Goal: Communication & Community: Participate in discussion

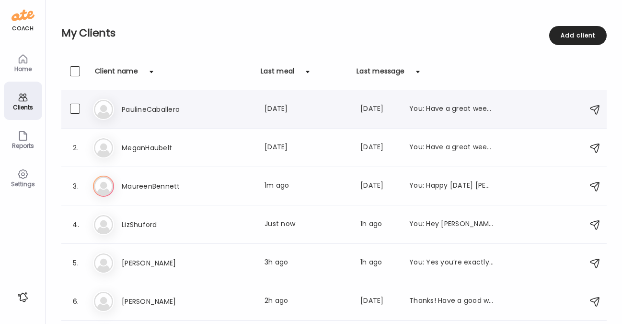
scroll to position [77, 0]
click at [22, 97] on icon at bounding box center [23, 98] width 12 height 12
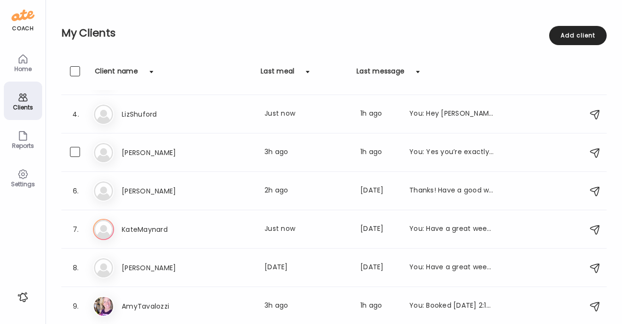
scroll to position [0, 0]
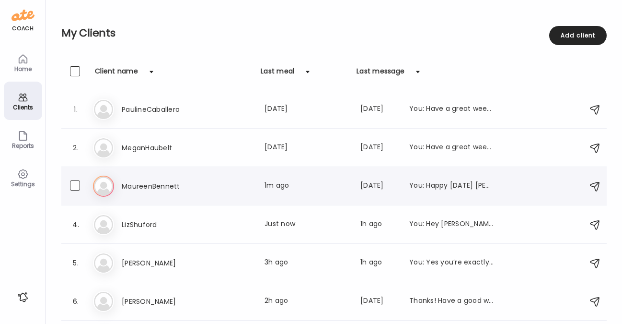
click at [157, 182] on h3 "MaureenBennett" at bounding box center [164, 186] width 84 height 12
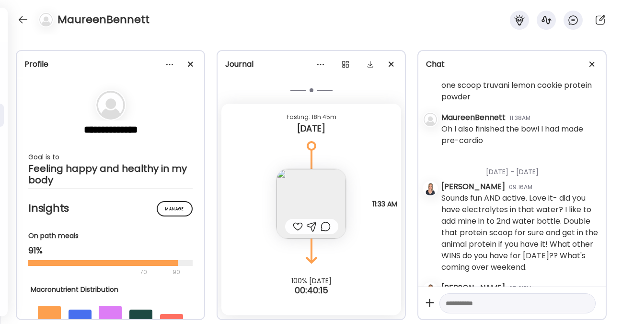
scroll to position [1658, 0]
click at [312, 195] on img at bounding box center [312, 204] width 70 height 70
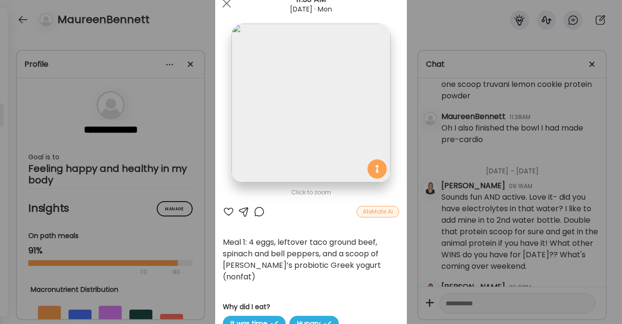
scroll to position [0, 0]
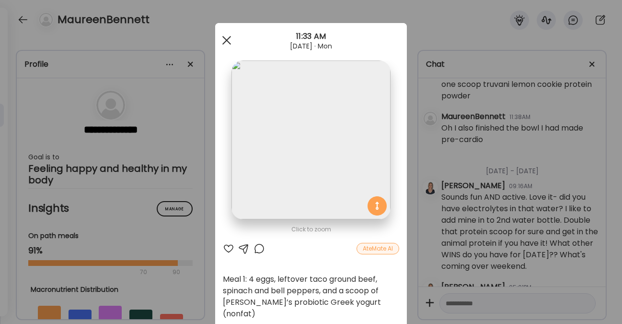
click at [222, 38] on span at bounding box center [226, 40] width 9 height 9
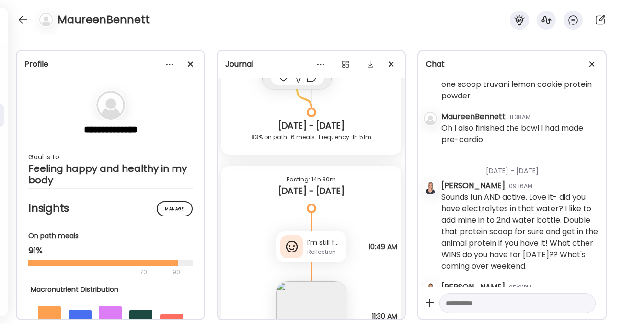
scroll to position [2753, 0]
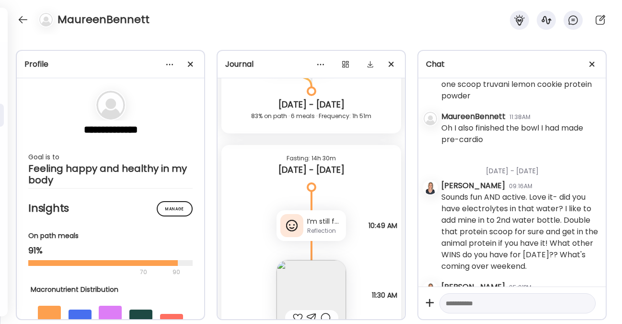
click at [316, 229] on div "Reflection" at bounding box center [324, 230] width 35 height 9
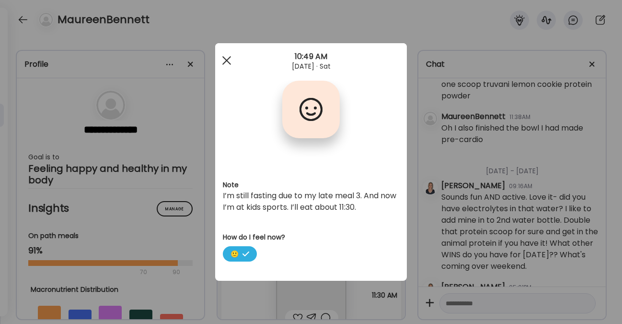
click at [228, 58] on span at bounding box center [226, 60] width 9 height 9
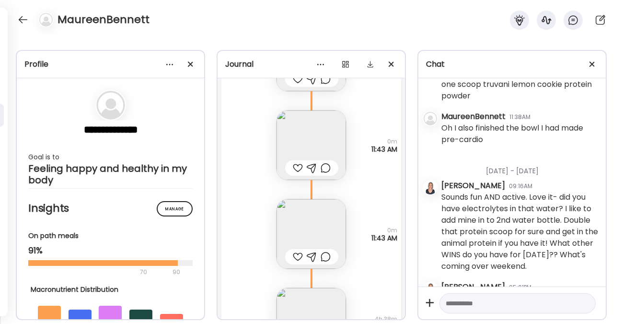
scroll to position [2285, 0]
click at [311, 152] on img at bounding box center [312, 147] width 70 height 70
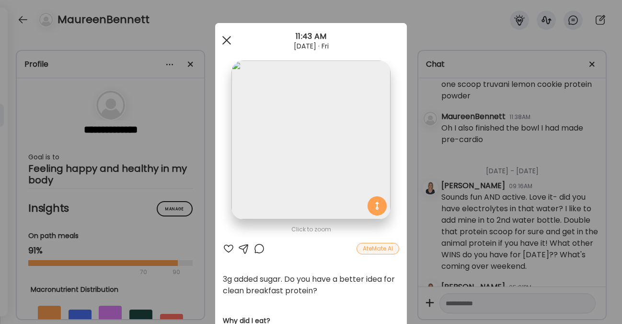
click at [225, 44] on div at bounding box center [226, 40] width 19 height 19
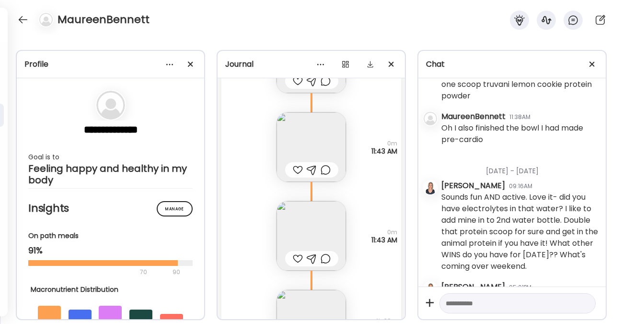
click at [298, 214] on img at bounding box center [312, 236] width 70 height 70
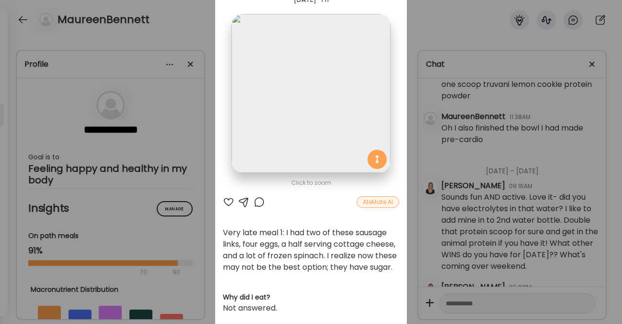
scroll to position [45, 0]
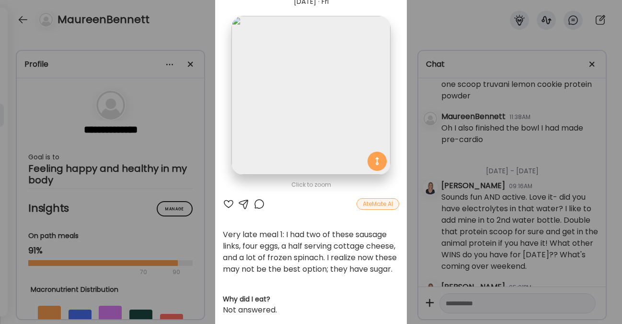
click at [238, 202] on div at bounding box center [244, 204] width 12 height 12
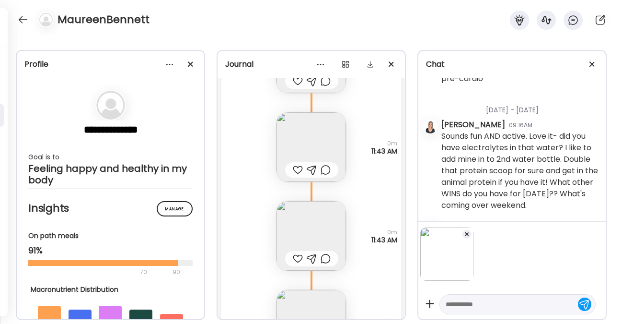
click at [464, 306] on textarea at bounding box center [509, 304] width 127 height 12
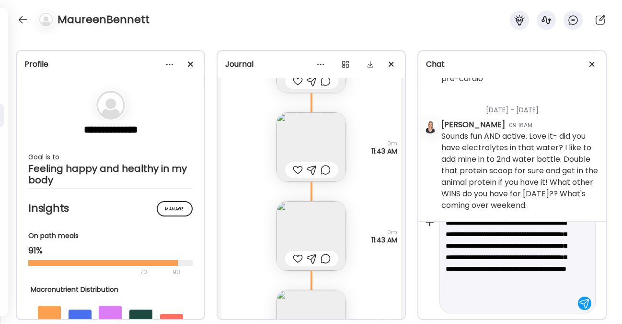
scroll to position [93, 0]
type textarea "**********"
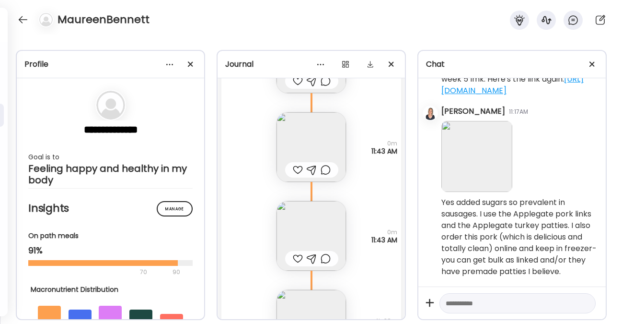
scroll to position [2112, 0]
paste textarea "**********"
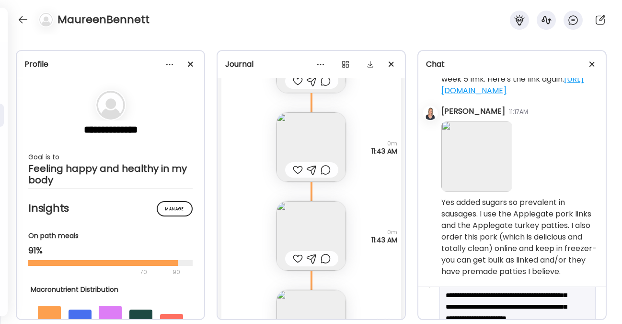
scroll to position [21, 0]
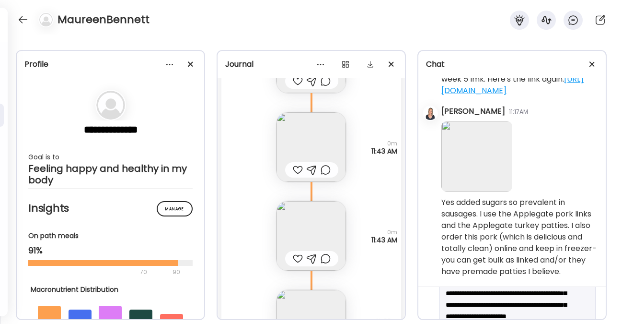
click at [476, 303] on textarea "**********" at bounding box center [509, 316] width 127 height 81
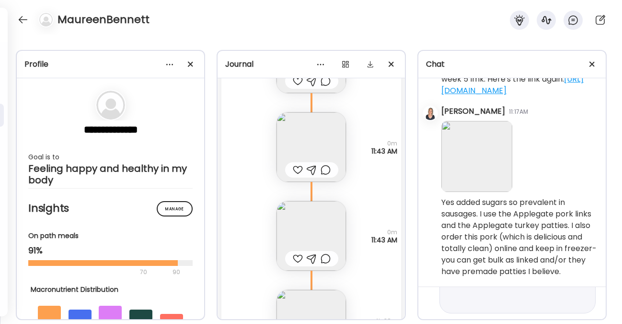
drag, startPoint x: 476, startPoint y: 303, endPoint x: 487, endPoint y: 320, distance: 20.1
click at [487, 320] on div "**********" at bounding box center [311, 179] width 622 height 289
type textarea "**********"
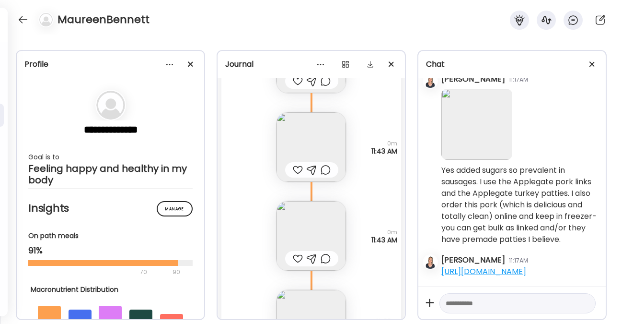
scroll to position [2156, 0]
click at [521, 266] on link "[URL][DOMAIN_NAME]" at bounding box center [484, 271] width 85 height 11
click at [467, 304] on textarea at bounding box center [509, 303] width 127 height 12
type textarea "**********"
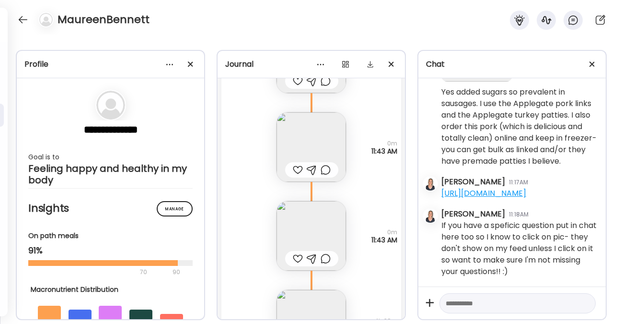
scroll to position [2235, 0]
click at [16, 21] on div at bounding box center [22, 19] width 15 height 15
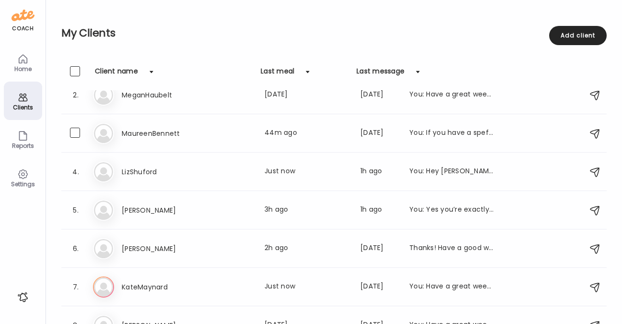
scroll to position [110, 0]
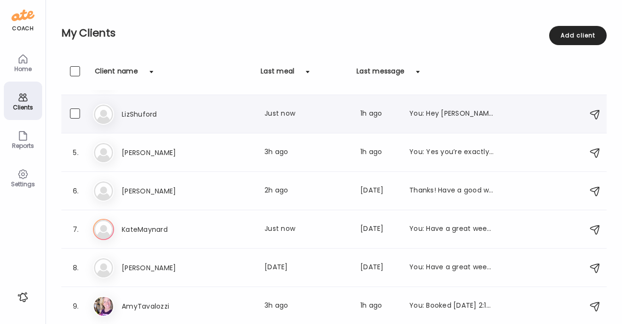
click at [143, 114] on h3 "LizShuford" at bounding box center [164, 114] width 84 height 12
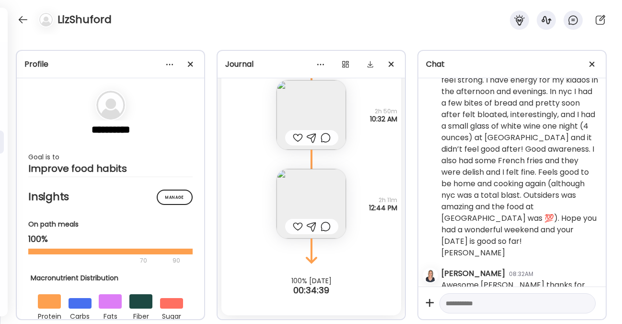
scroll to position [5150, 0]
drag, startPoint x: 478, startPoint y: 129, endPoint x: 469, endPoint y: 140, distance: 14.0
click at [469, 140] on div "Morning! [PERSON_NAME], I am feeling so darn good!!! Did a HSM this morning and…" at bounding box center [520, 155] width 157 height 207
copy div "[PERSON_NAME], I am feeling so darn good!!!"
click at [497, 227] on div "Morning! [PERSON_NAME], I am feeling so darn good!!! Did a HSM this morning and…" at bounding box center [520, 155] width 157 height 207
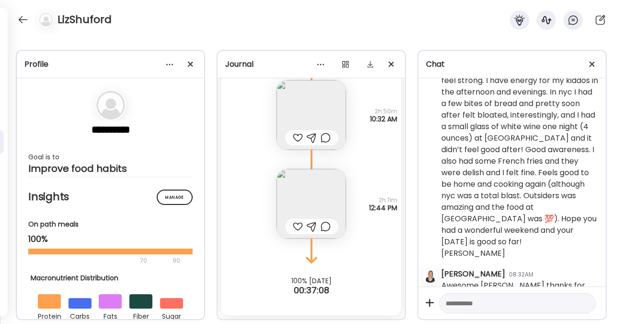
click at [506, 305] on textarea at bounding box center [509, 303] width 127 height 12
type textarea "**********"
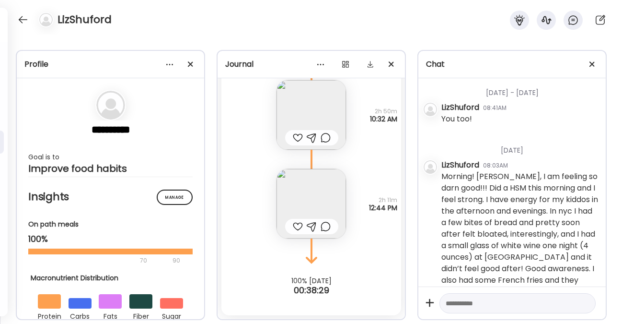
scroll to position [5029, 0]
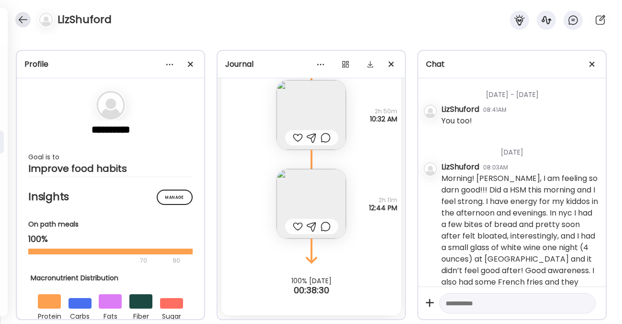
click at [27, 23] on div at bounding box center [22, 19] width 15 height 15
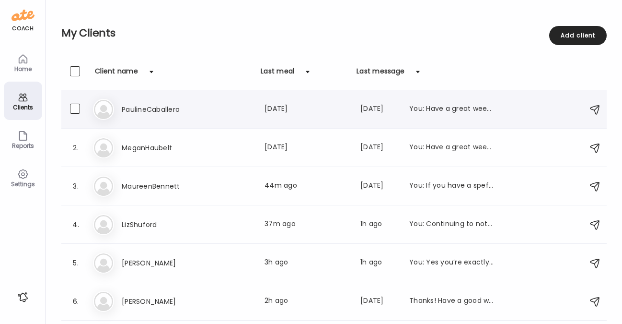
click at [152, 104] on h3 "PaulineCaballero" at bounding box center [164, 110] width 84 height 12
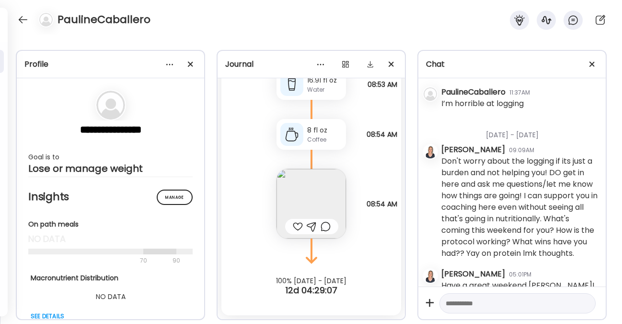
scroll to position [1202, 0]
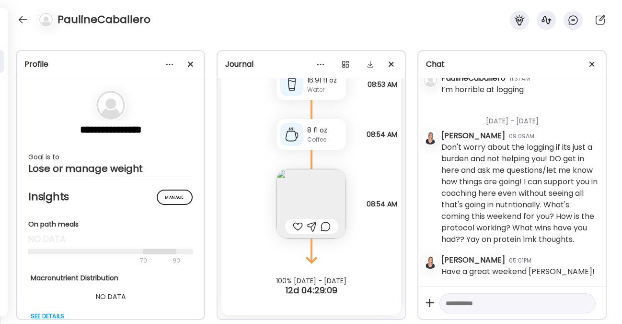
click at [477, 302] on textarea at bounding box center [509, 303] width 127 height 12
type textarea "*"
type textarea "**********"
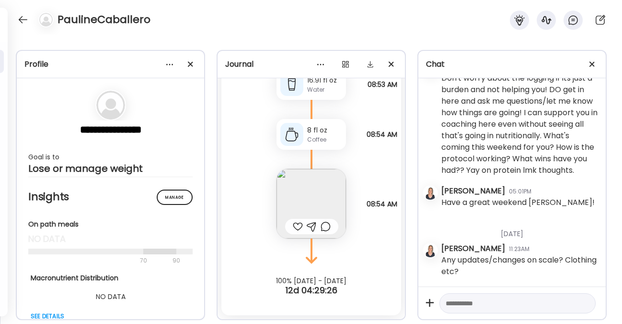
scroll to position [1271, 0]
click at [23, 18] on div at bounding box center [22, 19] width 15 height 15
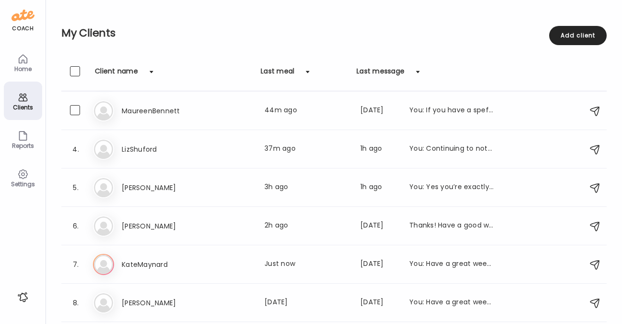
scroll to position [110, 0]
